Goal: Task Accomplishment & Management: Manage account settings

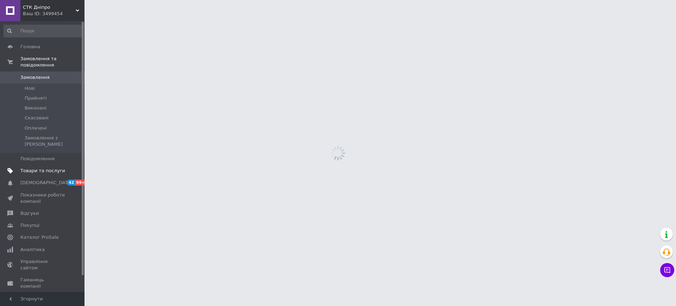
click at [60, 168] on span "Товари та послуги" at bounding box center [42, 171] width 45 height 6
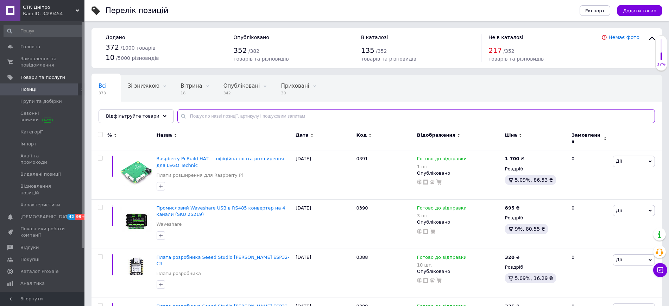
click at [206, 117] on input "text" at bounding box center [416, 116] width 478 height 14
paste input "0167"
type input "0167"
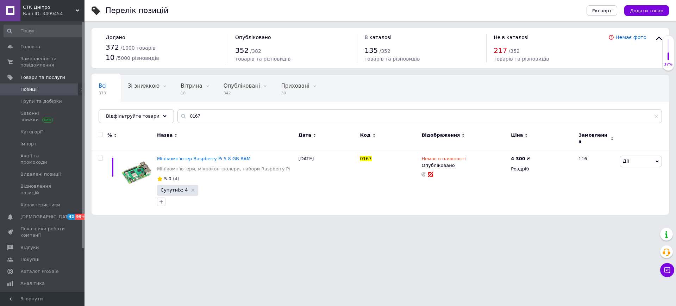
click at [292, 222] on html "СТК Дніпро Ваш ID: 3499454 Сайт СТК Дніпро Кабінет покупця Перевірити стан сист…" at bounding box center [338, 111] width 676 height 222
click at [313, 222] on html "СТК Дніпро Ваш ID: 3499454 Сайт СТК Дніпро Кабінет покупця Перевірити стан сист…" at bounding box center [338, 111] width 676 height 222
click at [572, 222] on html "СТК Дніпро Ваш ID: 3499454 Сайт СТК Дніпро Кабінет покупця Перевірити стан сист…" at bounding box center [338, 111] width 676 height 222
